Goal: Task Accomplishment & Management: Manage account settings

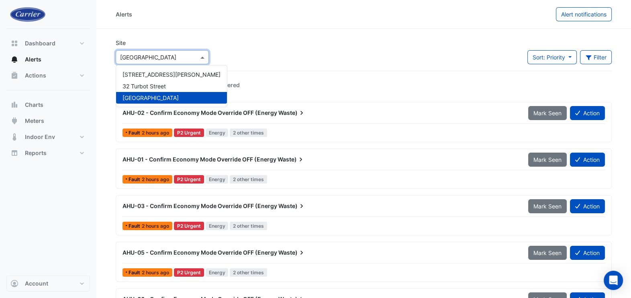
click at [199, 58] on span at bounding box center [204, 57] width 10 height 8
click at [158, 88] on span "32 Turbot Street" at bounding box center [144, 86] width 43 height 7
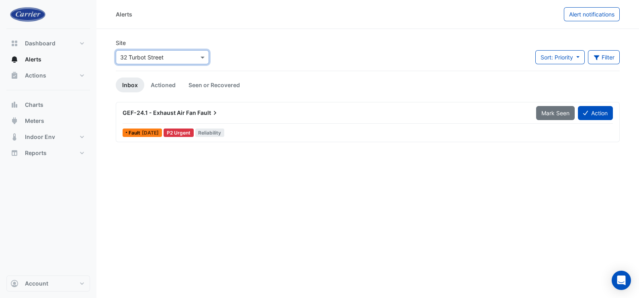
click at [320, 111] on div "GEF-24.1 - Exhaust Air Fan Fault" at bounding box center [325, 113] width 404 height 8
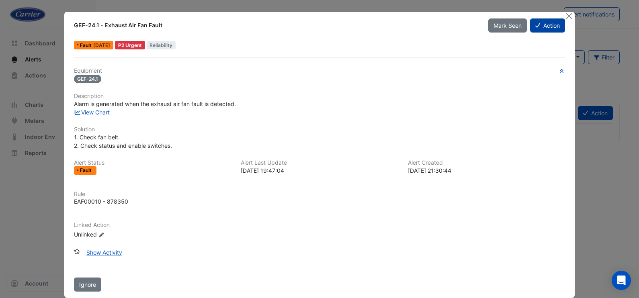
click at [547, 25] on button "Action" at bounding box center [547, 25] width 35 height 14
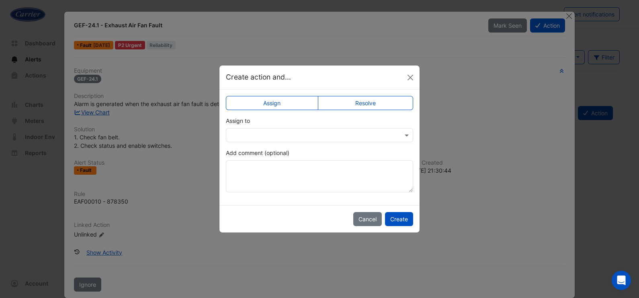
click at [270, 136] on input "text" at bounding box center [311, 135] width 162 height 8
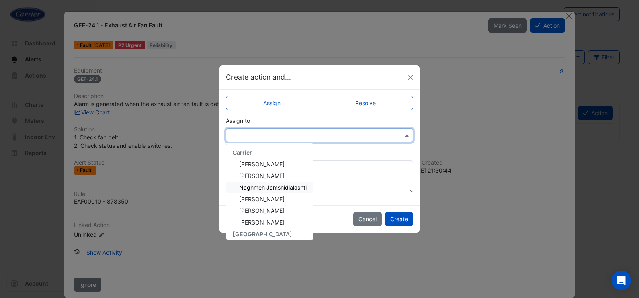
drag, startPoint x: 271, startPoint y: 186, endPoint x: 320, endPoint y: 197, distance: 49.5
click at [272, 186] on span "Naghmeh Jamshidialashti" at bounding box center [273, 187] width 68 height 7
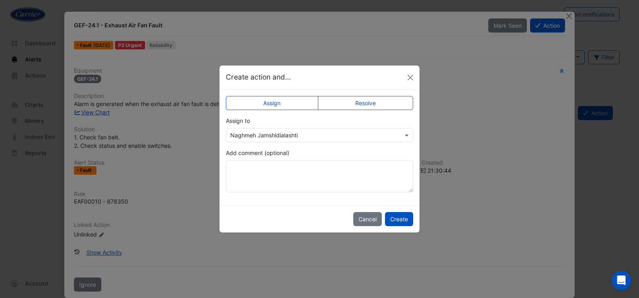
drag, startPoint x: 365, startPoint y: 221, endPoint x: 414, endPoint y: 230, distance: 50.6
click at [408, 244] on ngb-modal-window "Create action and... Assign Resolve Assign to × Naghmeh Jamshidialashti Add com…" at bounding box center [319, 149] width 639 height 298
click at [404, 221] on button "Create" at bounding box center [399, 219] width 28 height 14
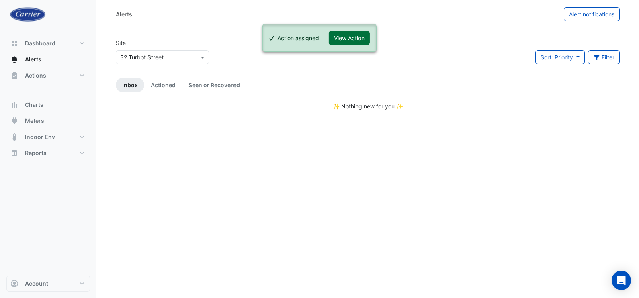
drag, startPoint x: 344, startPoint y: 41, endPoint x: 338, endPoint y: 46, distance: 8.6
click at [344, 41] on button "View Action" at bounding box center [349, 38] width 41 height 14
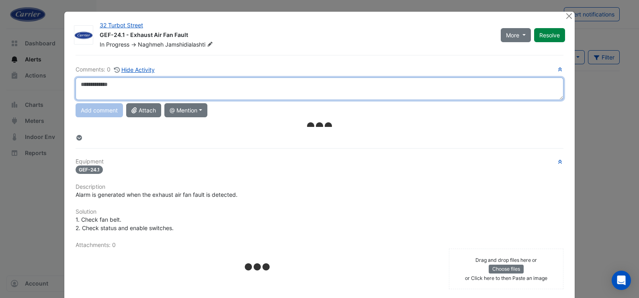
click at [115, 84] on textarea at bounding box center [320, 89] width 488 height 23
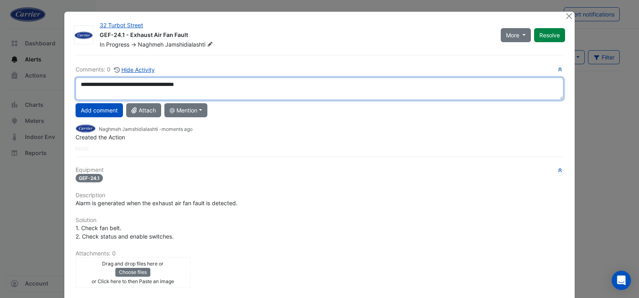
paste textarea
type textarea "**********"
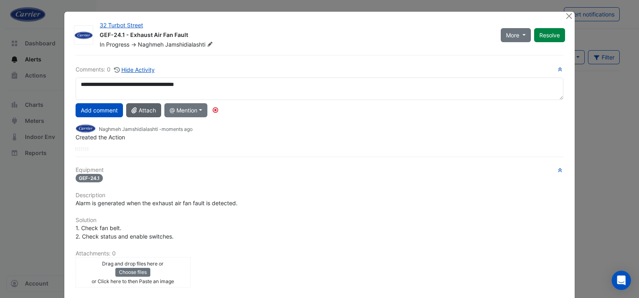
click at [158, 62] on div "**********" at bounding box center [320, 220] width 498 height 330
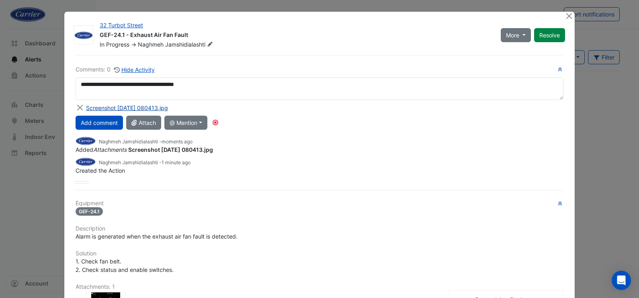
click at [121, 105] on div "Screenshot 2025-09-29 080413.jpg" at bounding box center [127, 108] width 82 height 8
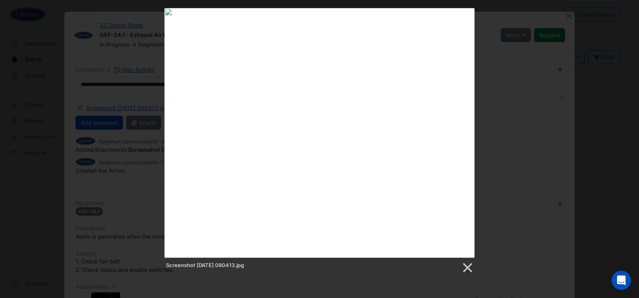
click at [146, 64] on div "Screenshot 2025-09-29 080413.jpg" at bounding box center [319, 141] width 639 height 266
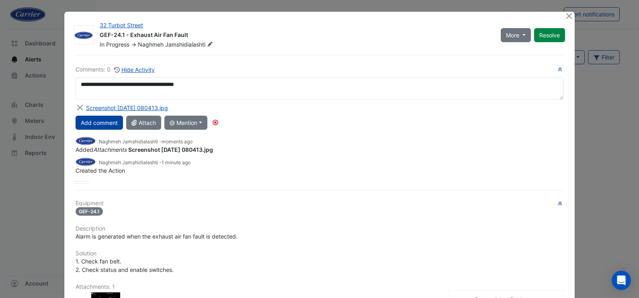
click at [109, 125] on button "Add comment" at bounding box center [99, 123] width 47 height 14
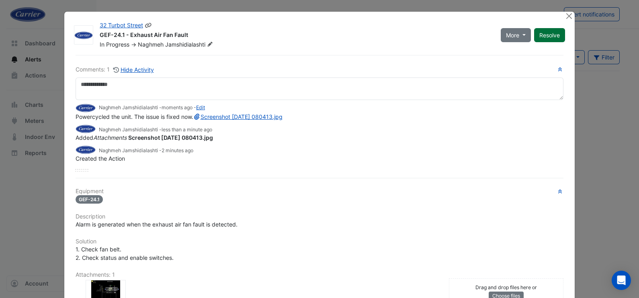
click at [546, 37] on button "Resolve" at bounding box center [549, 35] width 31 height 14
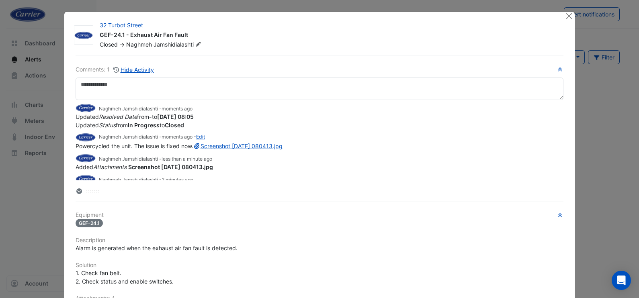
drag, startPoint x: 71, startPoint y: 145, endPoint x: 194, endPoint y: 149, distance: 122.7
click at [194, 149] on div "Powercycled the unit. The issue is fixed now. Screenshot 2025-09-29 080413.jpg" at bounding box center [320, 146] width 488 height 8
copy span "Powercycled the unit. The issue is fixed now."
click at [30, 185] on ngb-modal-window "32 Turbot Street GEF-24.1 - Exhaust Air Fan Fault Closed -> Naghmeh Jamshidiala…" at bounding box center [319, 149] width 639 height 298
click at [565, 17] on button "Close" at bounding box center [569, 16] width 8 height 8
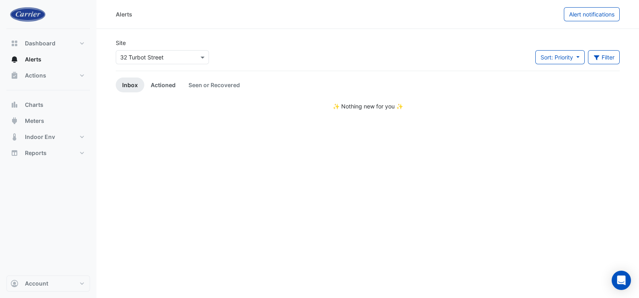
click at [171, 80] on link "Actioned" at bounding box center [163, 85] width 38 height 15
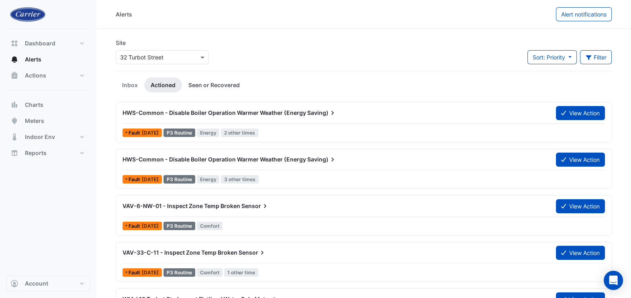
click at [225, 84] on link "Seen or Recovered" at bounding box center [214, 85] width 64 height 15
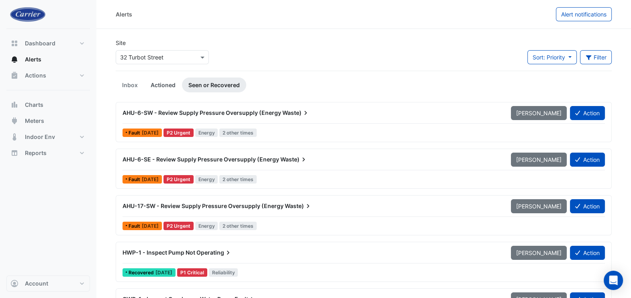
click at [164, 86] on link "Actioned" at bounding box center [163, 85] width 38 height 15
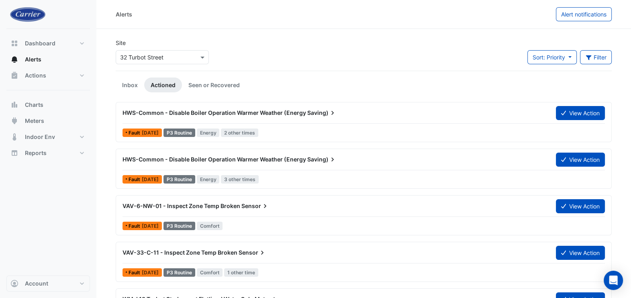
click at [211, 205] on span "VAV-6-NW-01 - Inspect Zone Temp Broken" at bounding box center [182, 206] width 118 height 7
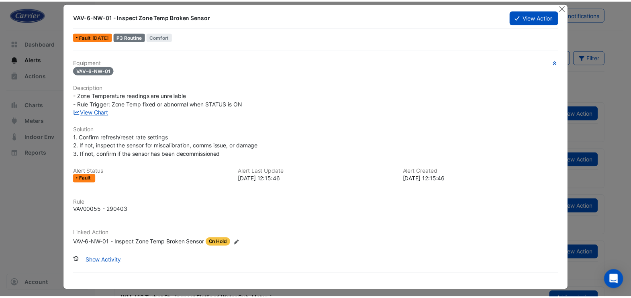
scroll to position [11, 0]
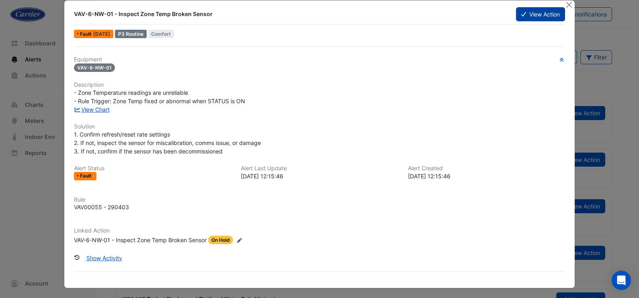
click at [521, 11] on icon at bounding box center [523, 14] width 5 height 6
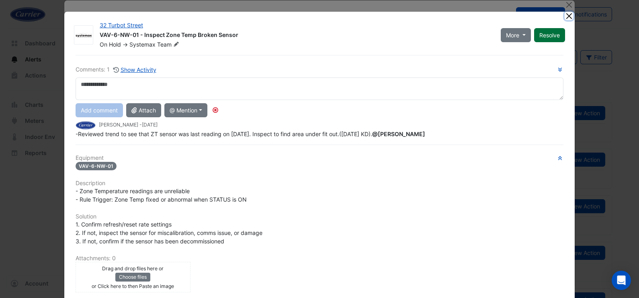
drag, startPoint x: 565, startPoint y: 17, endPoint x: 558, endPoint y: 23, distance: 9.1
click at [565, 17] on button "Close" at bounding box center [569, 16] width 8 height 8
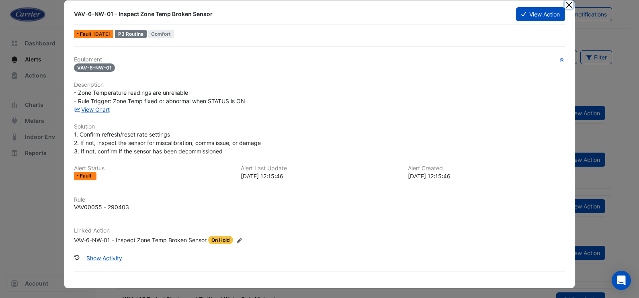
click at [565, 6] on button "Close" at bounding box center [569, 4] width 8 height 8
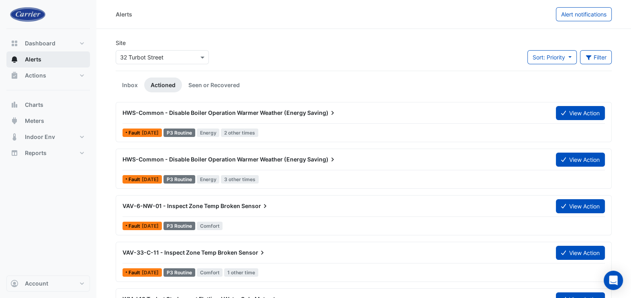
click at [23, 61] on button "Alerts" at bounding box center [48, 59] width 84 height 16
click at [135, 85] on link "Inbox" at bounding box center [130, 85] width 29 height 15
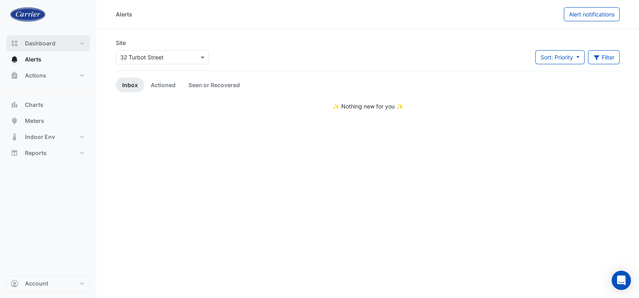
click at [70, 42] on button "Dashboard" at bounding box center [48, 43] width 84 height 16
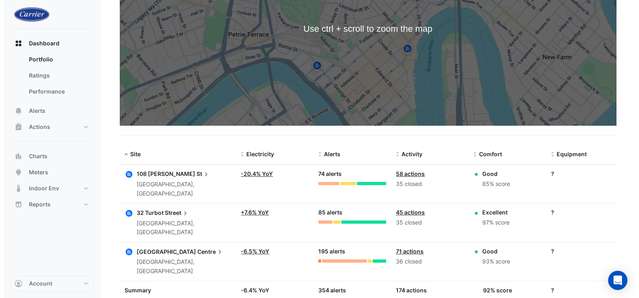
scroll to position [139, 0]
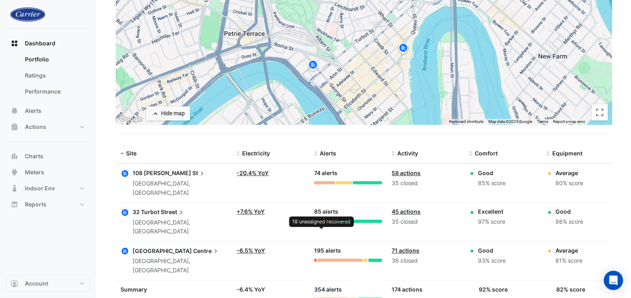
click at [319, 220] on div at bounding box center [321, 221] width 14 height 3
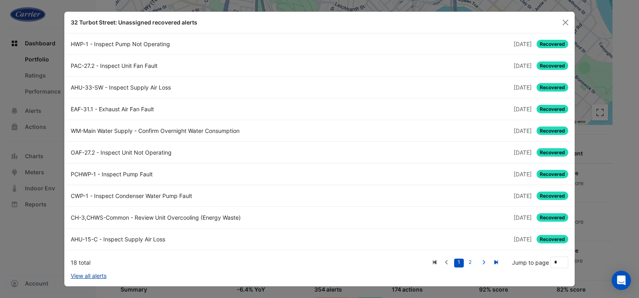
click at [91, 275] on link "View all alerts" at bounding box center [89, 276] width 36 height 8
click at [119, 65] on div "PAC-27.2 - Inspect Unit Fan Fault" at bounding box center [193, 65] width 254 height 8
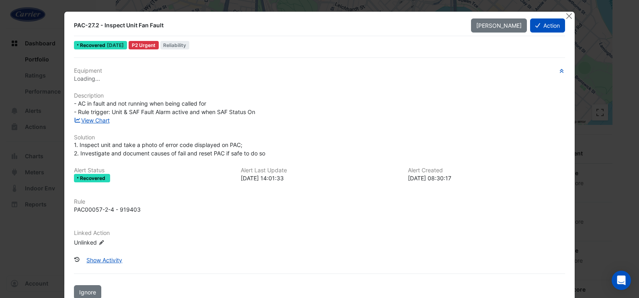
scroll to position [0, 0]
drag, startPoint x: 68, startPoint y: 23, endPoint x: 163, endPoint y: 27, distance: 94.9
click at [163, 27] on div "PAC-27.2 - Inspect Unit Fan Fault" at bounding box center [267, 25] width 397 height 14
copy div "PAC-27.2 - Inspect Unit Fan Fault"
drag, startPoint x: 421, startPoint y: 19, endPoint x: 458, endPoint y: 22, distance: 37.5
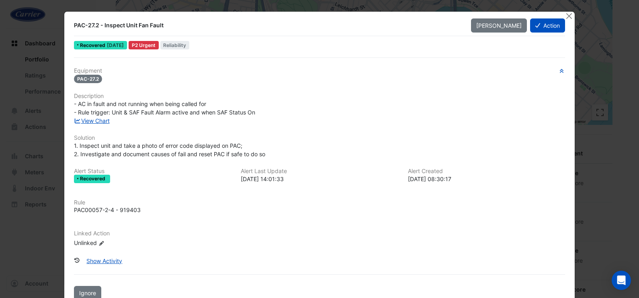
click at [422, 19] on div "PAC-27.2 - Inspect Unit Fan Fault" at bounding box center [267, 25] width 397 height 14
click at [541, 25] on button "Action" at bounding box center [547, 25] width 35 height 14
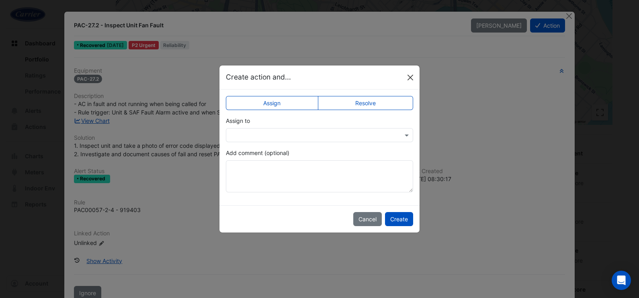
click at [408, 74] on button "Close" at bounding box center [410, 78] width 12 height 12
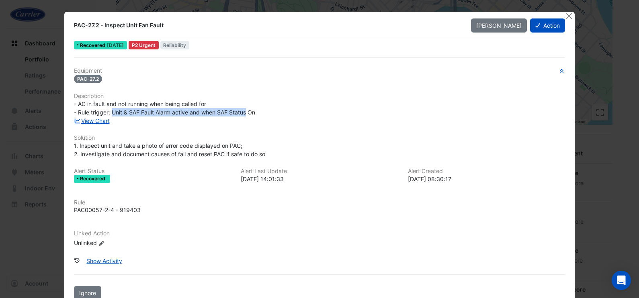
drag, startPoint x: 110, startPoint y: 111, endPoint x: 243, endPoint y: 113, distance: 133.1
click at [243, 113] on span "- AC in fault and not running when being called for - Rule trigger: Unit & SAF …" at bounding box center [164, 107] width 181 height 15
click at [611, 194] on ngb-modal-window "PAC-27.2 - Inspect Unit Fan Fault Mark Unseen Action Recovered 5 days ago P2 Ur…" at bounding box center [319, 149] width 639 height 298
click at [107, 258] on button "Show Activity" at bounding box center [104, 261] width 46 height 14
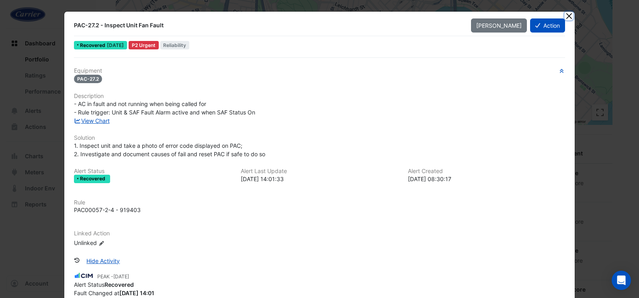
click at [566, 14] on button "Close" at bounding box center [569, 16] width 8 height 8
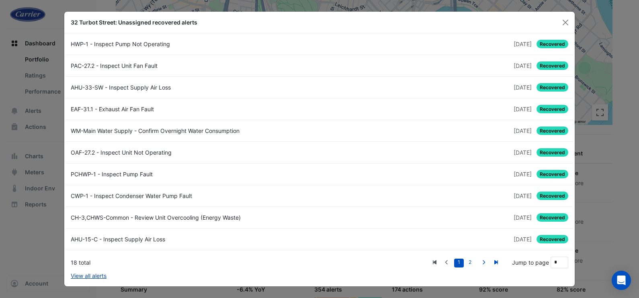
click at [100, 275] on link "View all alerts" at bounding box center [89, 276] width 36 height 8
click at [485, 261] on icon "Next" at bounding box center [484, 262] width 6 height 5
type input "*"
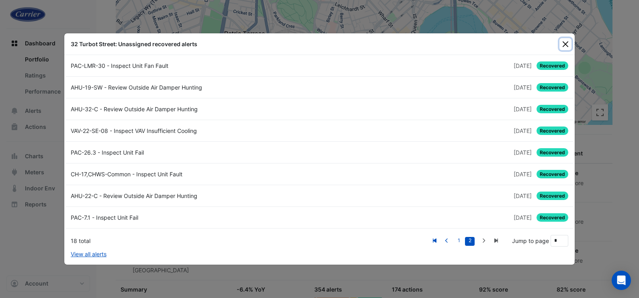
click at [563, 42] on button "Close" at bounding box center [566, 44] width 12 height 12
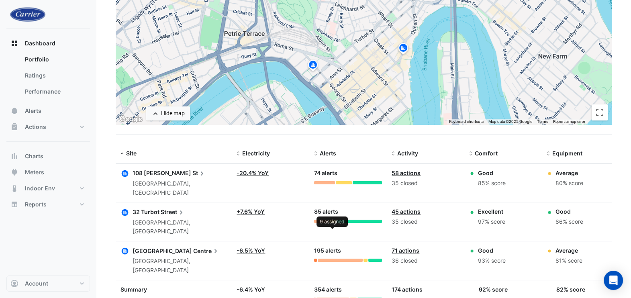
click at [334, 220] on div at bounding box center [332, 221] width 7 height 3
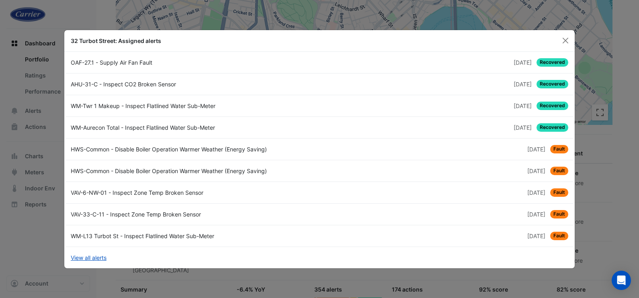
click at [263, 196] on div "VAV-6-NW-01 - Inspect Zone Temp Broken Sensor" at bounding box center [193, 193] width 254 height 8
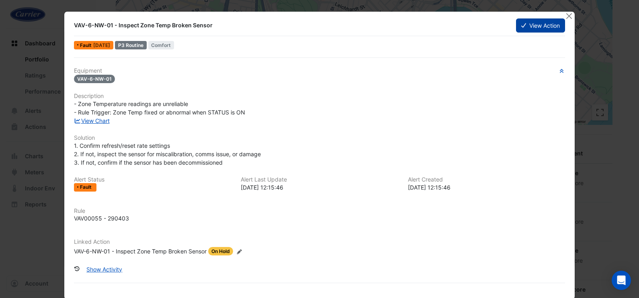
click at [533, 22] on button "View Action" at bounding box center [540, 25] width 49 height 14
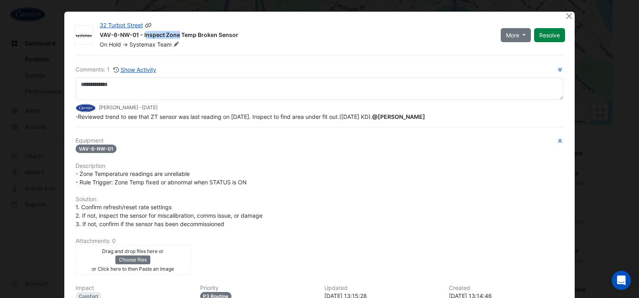
drag, startPoint x: 96, startPoint y: 36, endPoint x: 135, endPoint y: 36, distance: 38.6
click at [135, 36] on div "VAV-6-NW-01 - Inspect Zone Temp Broken Sensor" at bounding box center [295, 36] width 391 height 10
copy div "VAV-6-NW-01"
click at [235, 43] on div "On Hold -> Systemax Team" at bounding box center [295, 45] width 393 height 8
drag, startPoint x: 235, startPoint y: 34, endPoint x: 92, endPoint y: 31, distance: 143.1
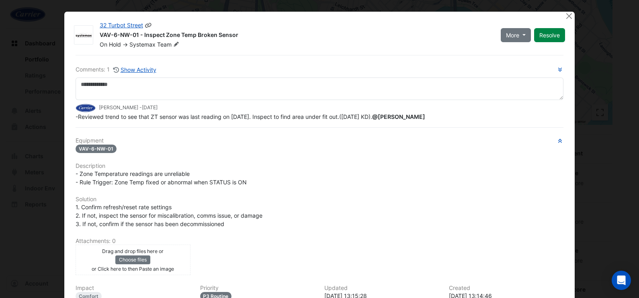
click at [95, 31] on div "32 Turbot Street VAV-6-NW-01 - Inspect Zone Temp Broken Sensor On Hold -> Syste…" at bounding box center [295, 34] width 401 height 27
click at [142, 36] on div "VAV-6-NW-01 - Inspect Zone Temp Broken Sensor" at bounding box center [295, 36] width 391 height 10
drag, startPoint x: 78, startPoint y: 198, endPoint x: 80, endPoint y: 191, distance: 7.1
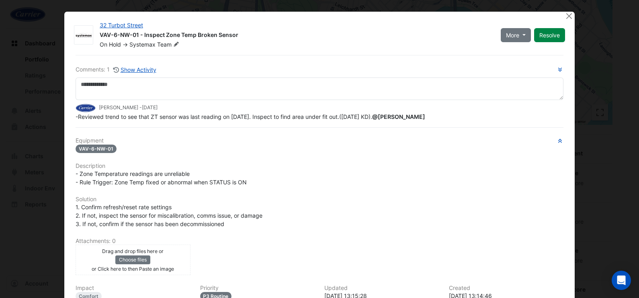
click at [78, 198] on div "Equipment VAV-6-NW-01 Description - Zone Temperature readings are unreliable - …" at bounding box center [320, 239] width 488 height 204
drag, startPoint x: 72, startPoint y: 114, endPoint x: 386, endPoint y: 117, distance: 313.5
click at [386, 117] on div "-Reviewed trend to see that ZT sensor was last reading on 07/04/25. Inspect to …" at bounding box center [320, 117] width 488 height 8
copy span "-Reviewed trend to see that ZT sensor was last reading on 07/04/25. Inspect to …"
click at [64, 264] on div "32 Turbot Street VAV-6-NW-01 - Inspect Zone Temp Broken Sensor On Hold -> Syste…" at bounding box center [319, 195] width 510 height 367
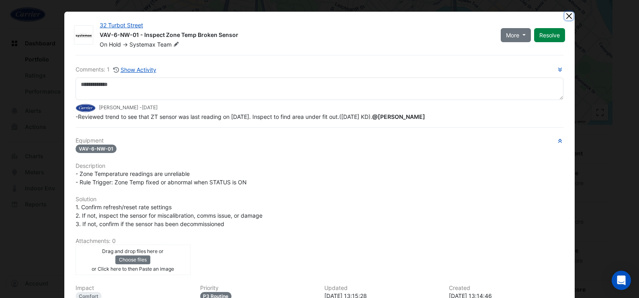
click at [565, 16] on button "Close" at bounding box center [569, 16] width 8 height 8
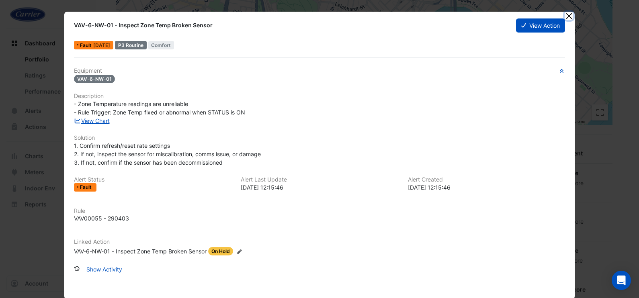
click at [565, 17] on button "Close" at bounding box center [569, 16] width 8 height 8
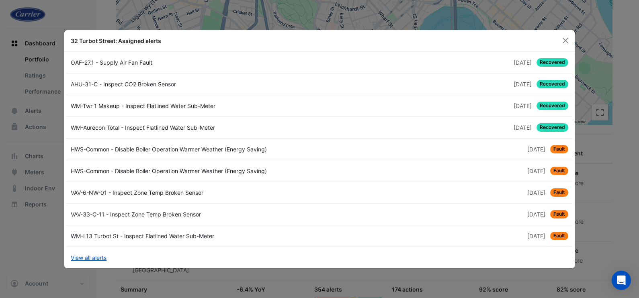
click at [100, 215] on div "VAV-33-C-11 - Inspect Zone Temp Broken Sensor" at bounding box center [193, 214] width 254 height 8
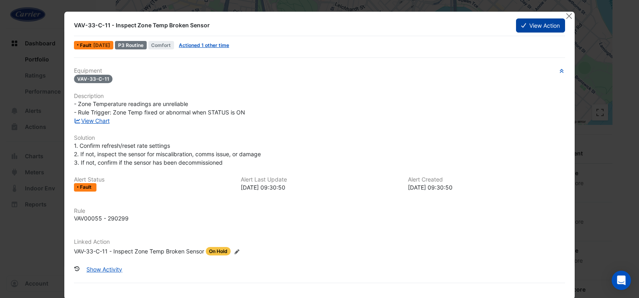
click at [539, 28] on button "View Action" at bounding box center [540, 25] width 49 height 14
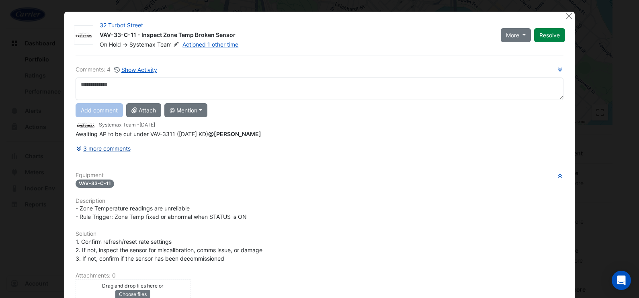
click at [98, 156] on button "3 more comments" at bounding box center [103, 148] width 55 height 14
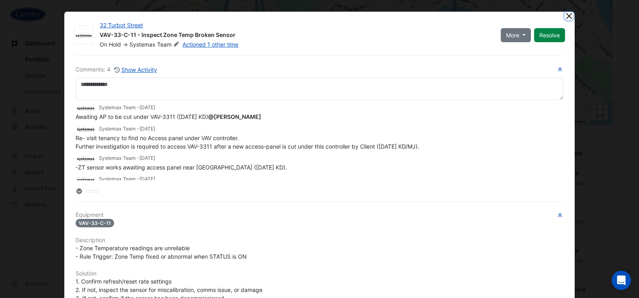
click at [565, 16] on button "Close" at bounding box center [569, 16] width 8 height 8
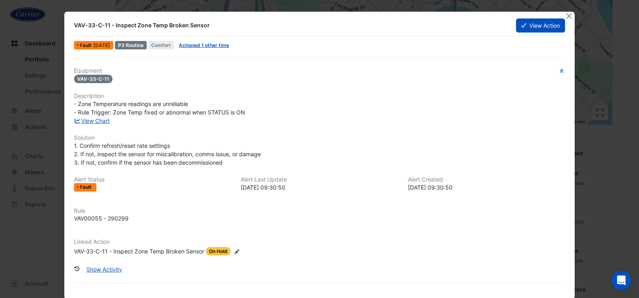
drag, startPoint x: 71, startPoint y: 27, endPoint x: 211, endPoint y: 24, distance: 139.5
click at [211, 24] on div "VAV-33-C-11 - Inspect Zone Temp Broken Sensor" at bounding box center [290, 25] width 432 height 8
copy div "VAV-33-C-11 - Inspect Zone Temp Broken Sensor"
click at [282, 287] on div "Equipment VAV-33-C-11 Description - Zone Temperature readings are unreliable - …" at bounding box center [320, 175] width 498 height 236
click at [208, 44] on link "Actioned 1 other time" at bounding box center [204, 45] width 50 height 6
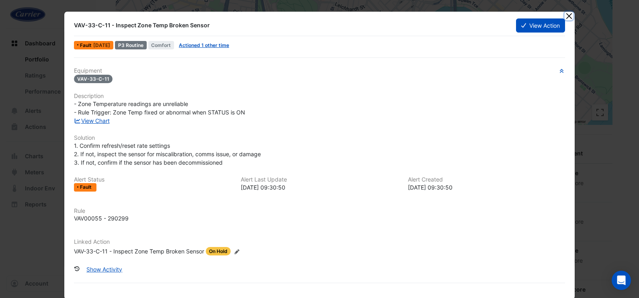
click at [566, 16] on button "Close" at bounding box center [569, 16] width 8 height 8
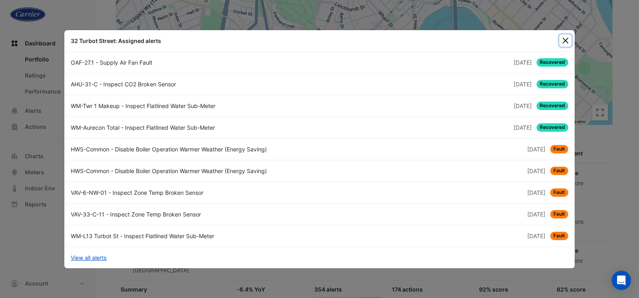
click at [567, 43] on button "Close" at bounding box center [566, 41] width 12 height 12
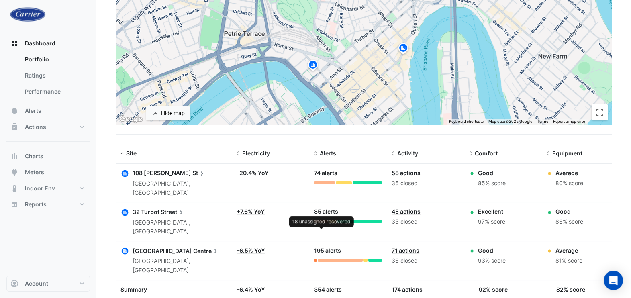
click at [320, 220] on div at bounding box center [321, 221] width 14 height 3
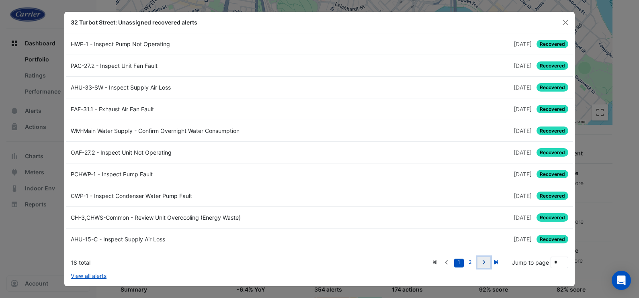
click at [485, 265] on fa-icon "Next" at bounding box center [484, 262] width 6 height 6
type input "*"
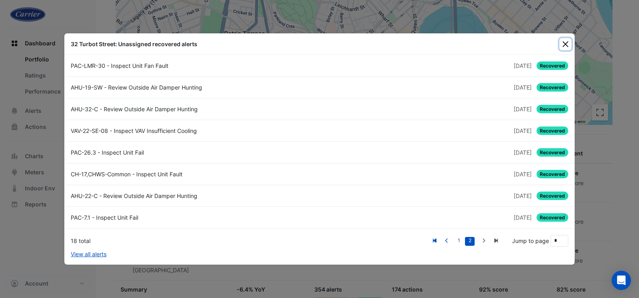
click at [566, 46] on button "Close" at bounding box center [566, 44] width 12 height 12
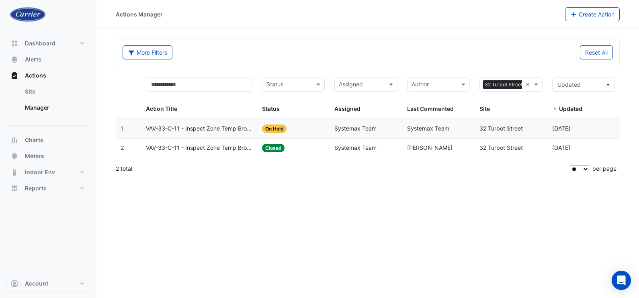
click at [221, 150] on span "VAV-33-C-11 - Inspect Zone Temp Broken Sensor" at bounding box center [199, 147] width 107 height 9
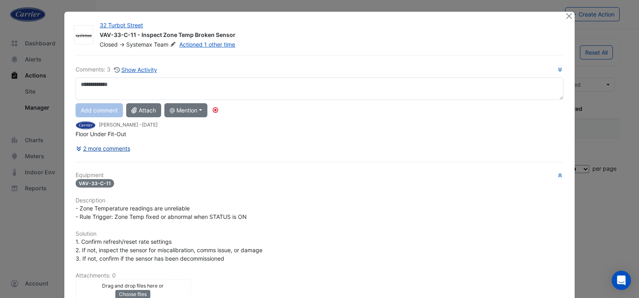
click at [110, 145] on button "2 more comments" at bounding box center [103, 148] width 55 height 14
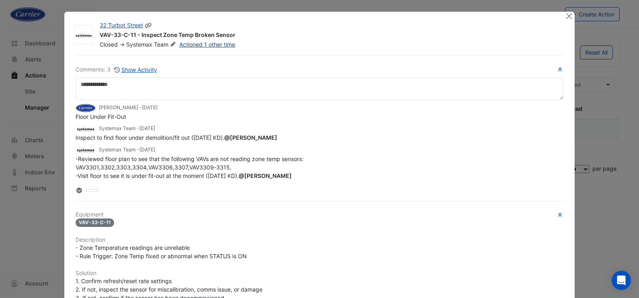
click at [206, 43] on link "Actioned 1 other time" at bounding box center [207, 44] width 56 height 7
click at [565, 18] on button "Close" at bounding box center [569, 16] width 8 height 8
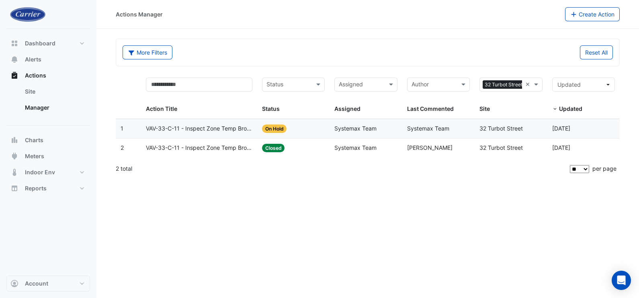
click at [198, 130] on span "VAV-33-C-11 - Inspect Zone Temp Broken Sensor" at bounding box center [199, 128] width 107 height 9
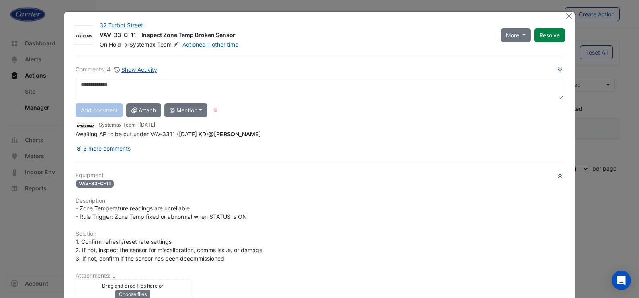
click at [90, 154] on button "3 more comments" at bounding box center [103, 148] width 55 height 14
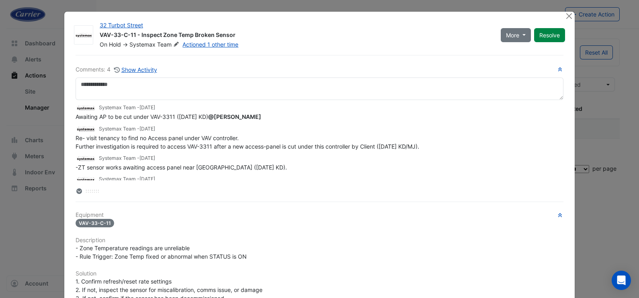
drag, startPoint x: 68, startPoint y: 153, endPoint x: 267, endPoint y: 165, distance: 199.4
click at [267, 165] on div "Comments: 4 Show Activity Systemax Team - 9 months and 2 days ago Awaiting AP t…" at bounding box center [320, 250] width 498 height 391
drag, startPoint x: 70, startPoint y: 145, endPoint x: 432, endPoint y: 157, distance: 361.9
click at [432, 157] on div "Comments: 4 Show Activity Systemax Team - 9 months and 2 days ago Awaiting AP t…" at bounding box center [320, 250] width 498 height 391
copy span "Re- visit tenancy to find no Access panel under VAV controller. Further investi…"
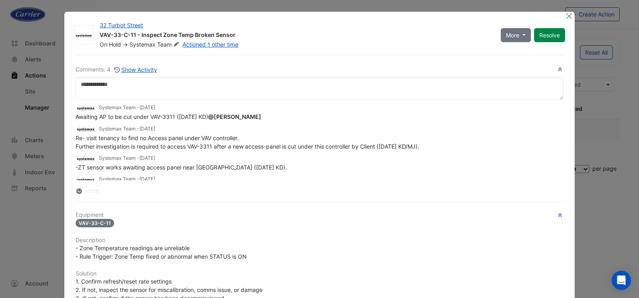
click at [76, 50] on div "32 Turbot Street VAV-33-C-11 - Inspect Zone Temp Broken Sensor On Hold -> Syste…" at bounding box center [319, 232] width 510 height 441
click at [566, 18] on button "Close" at bounding box center [569, 16] width 8 height 8
